Goal: Find specific page/section: Find specific page/section

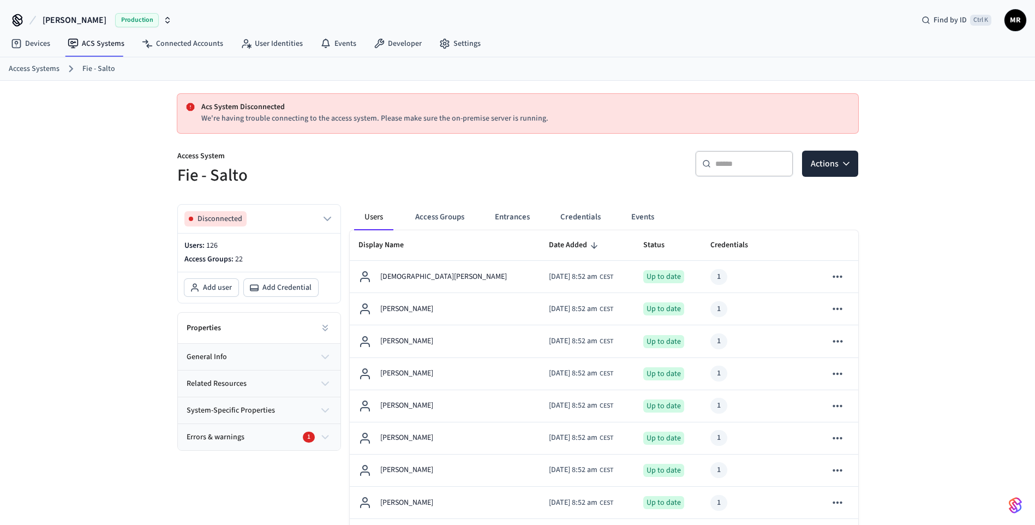
scroll to position [55, 0]
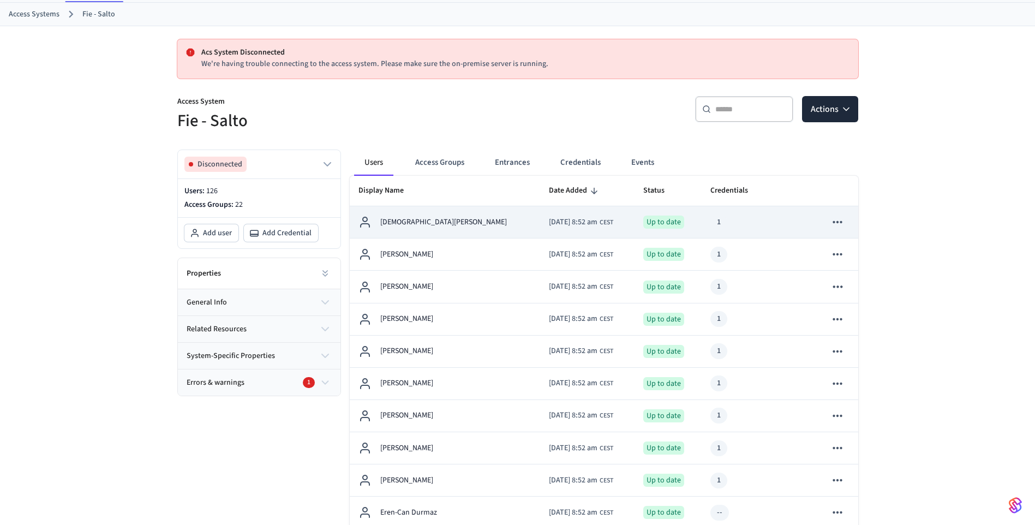
click at [414, 220] on p "[DEMOGRAPHIC_DATA][PERSON_NAME]" at bounding box center [443, 222] width 127 height 11
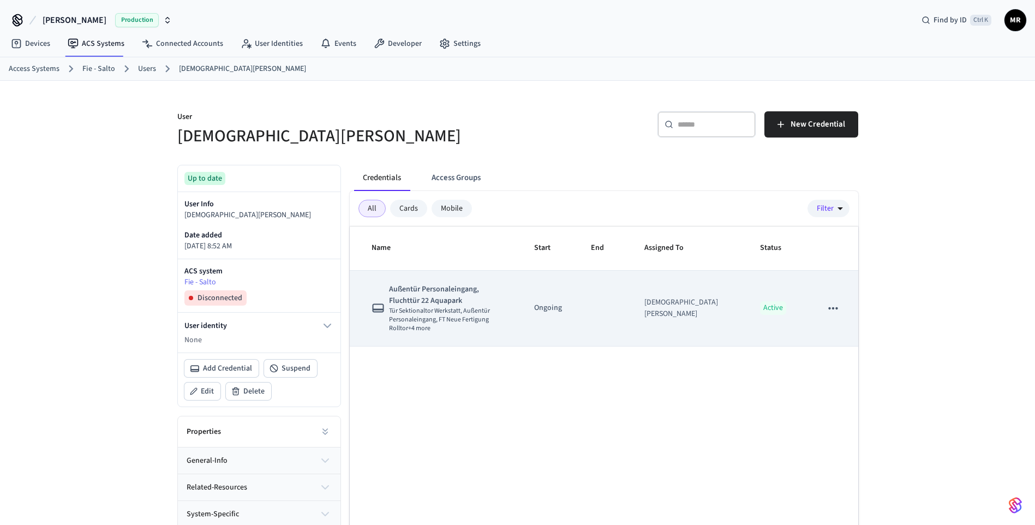
scroll to position [55, 0]
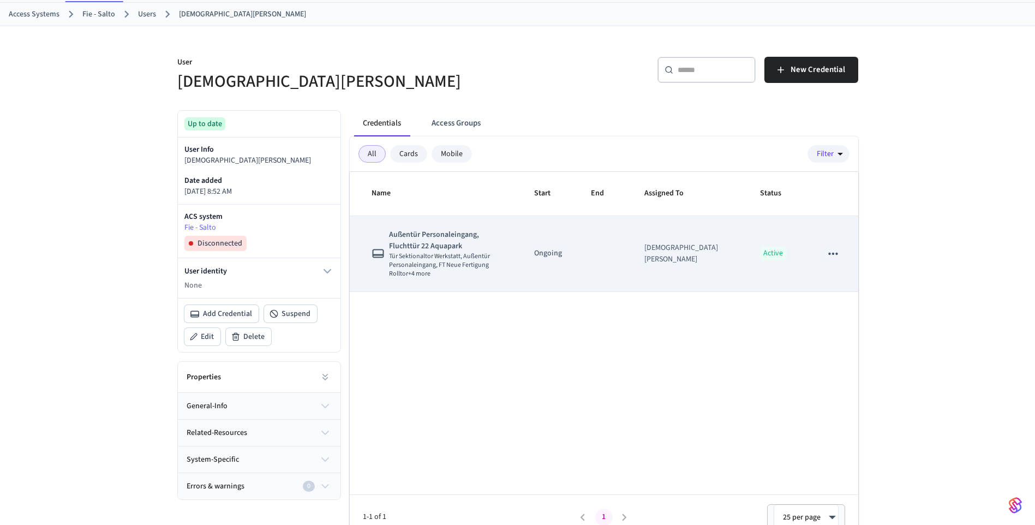
click at [840, 261] on icon "sticky table" at bounding box center [833, 254] width 14 height 14
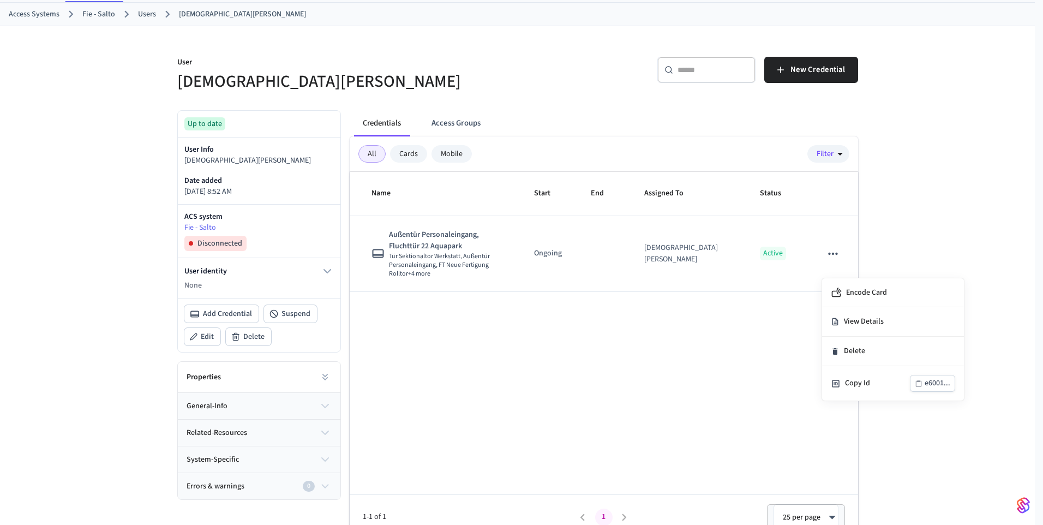
click at [470, 404] on div at bounding box center [521, 262] width 1043 height 525
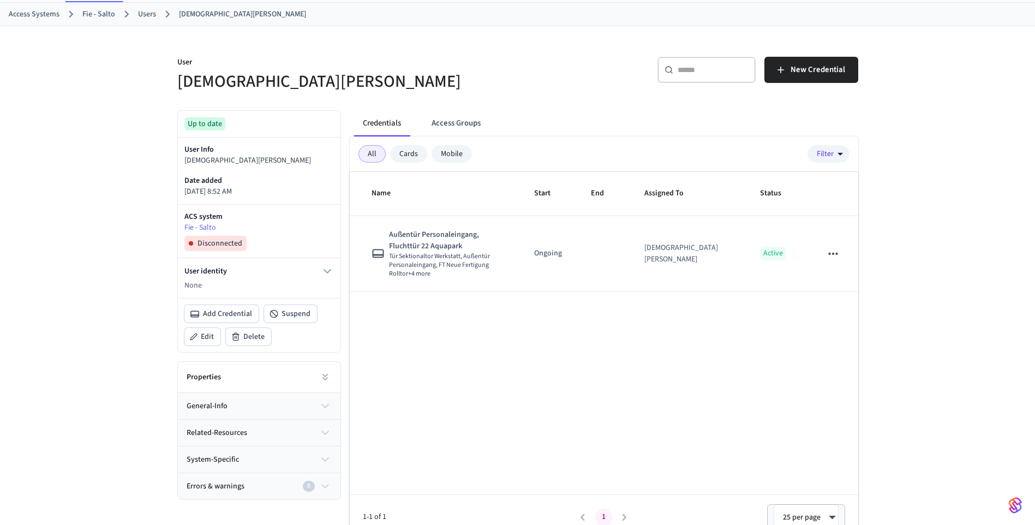
scroll to position [0, 0]
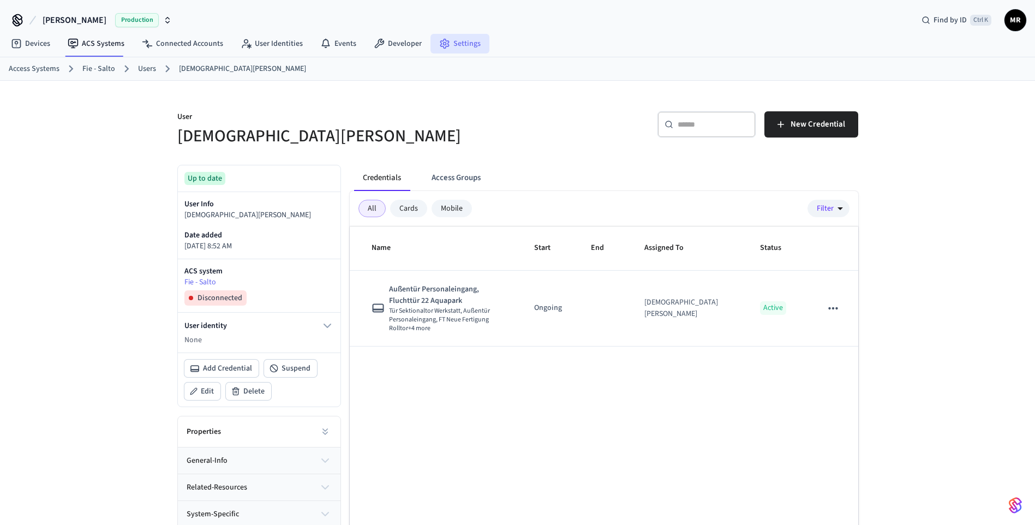
click at [459, 40] on link "Settings" at bounding box center [459, 44] width 59 height 20
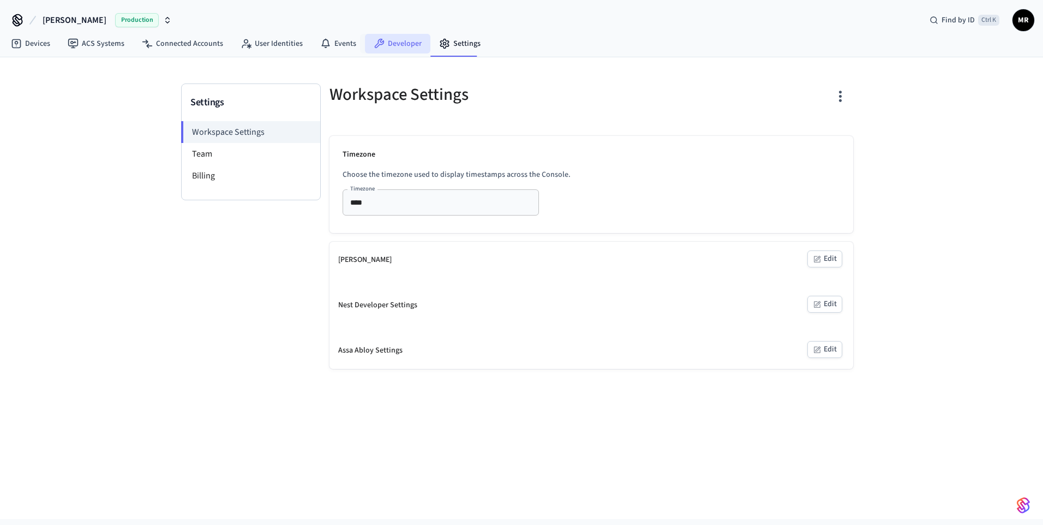
click at [414, 41] on link "Developer" at bounding box center [397, 44] width 65 height 20
